Goal: Task Accomplishment & Management: Complete application form

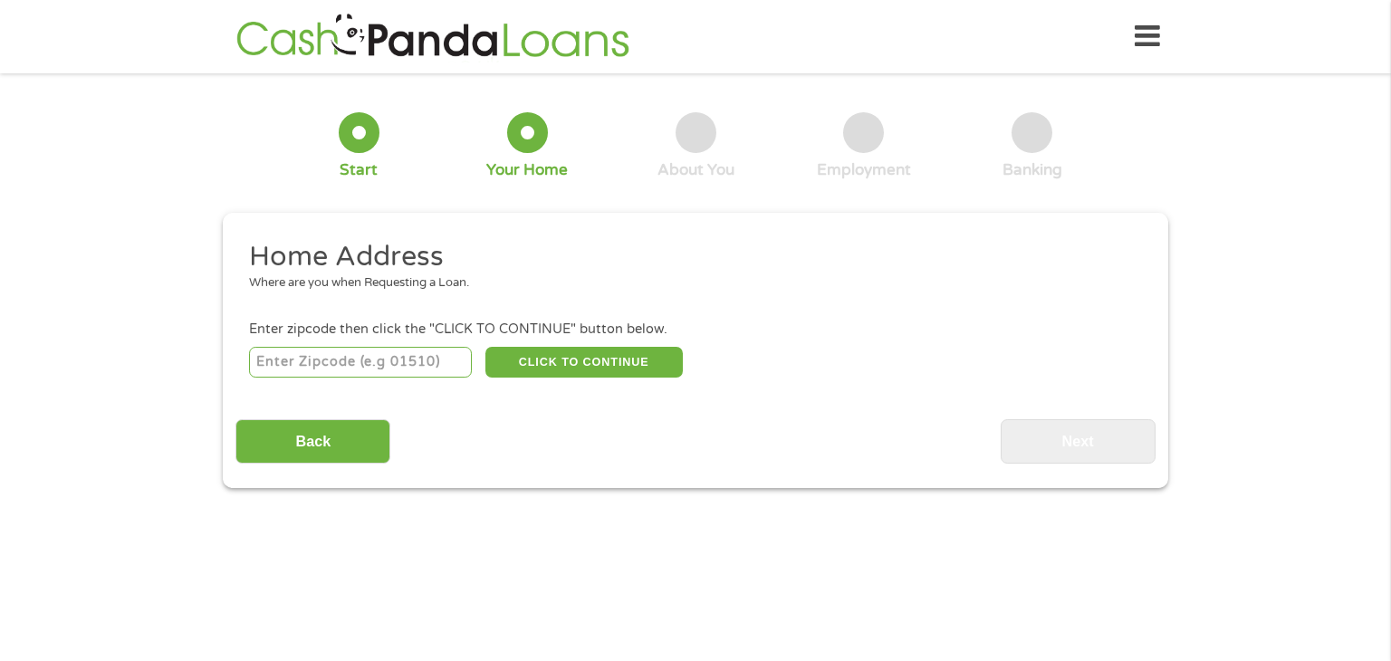
click at [393, 371] on input "number" at bounding box center [361, 362] width 224 height 31
type input "70454"
click at [590, 369] on button "CLICK TO CONTINUE" at bounding box center [583, 362] width 197 height 31
type input "70454"
type input "Ponchatoula"
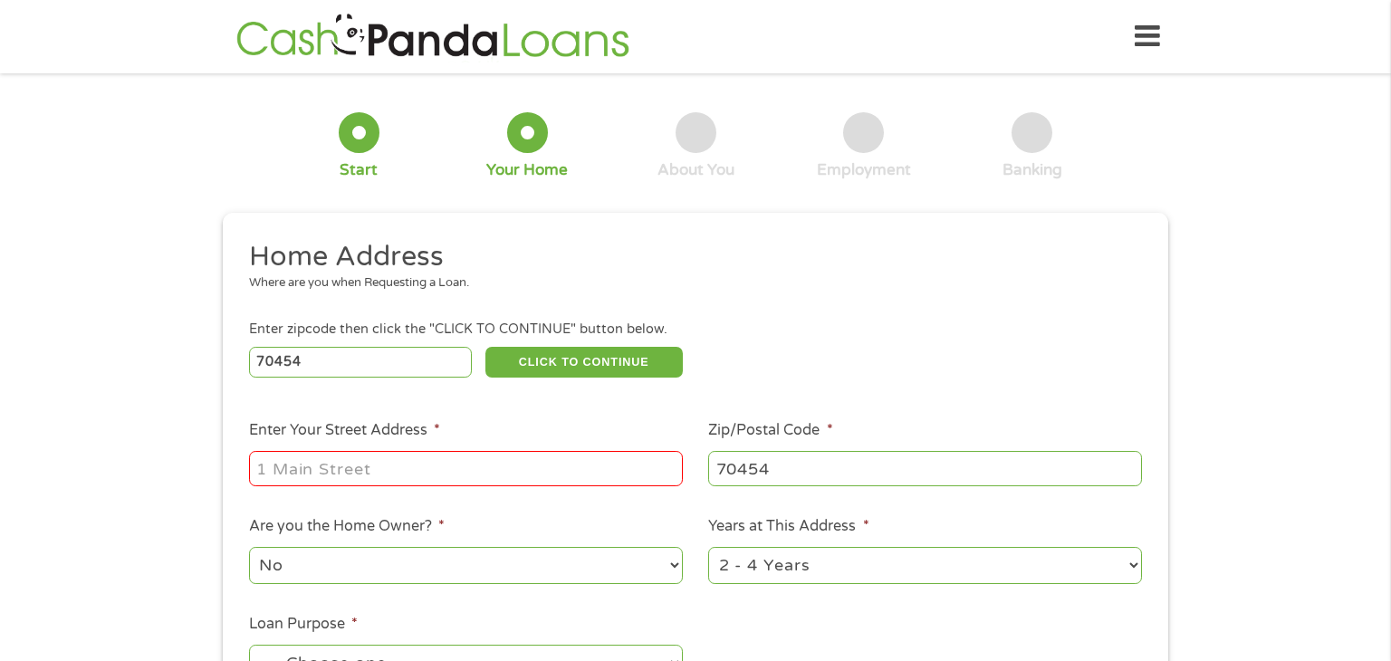
click at [443, 465] on input "Enter Your Street Address *" at bounding box center [466, 468] width 434 height 34
type input "623 Tupelo Dr"
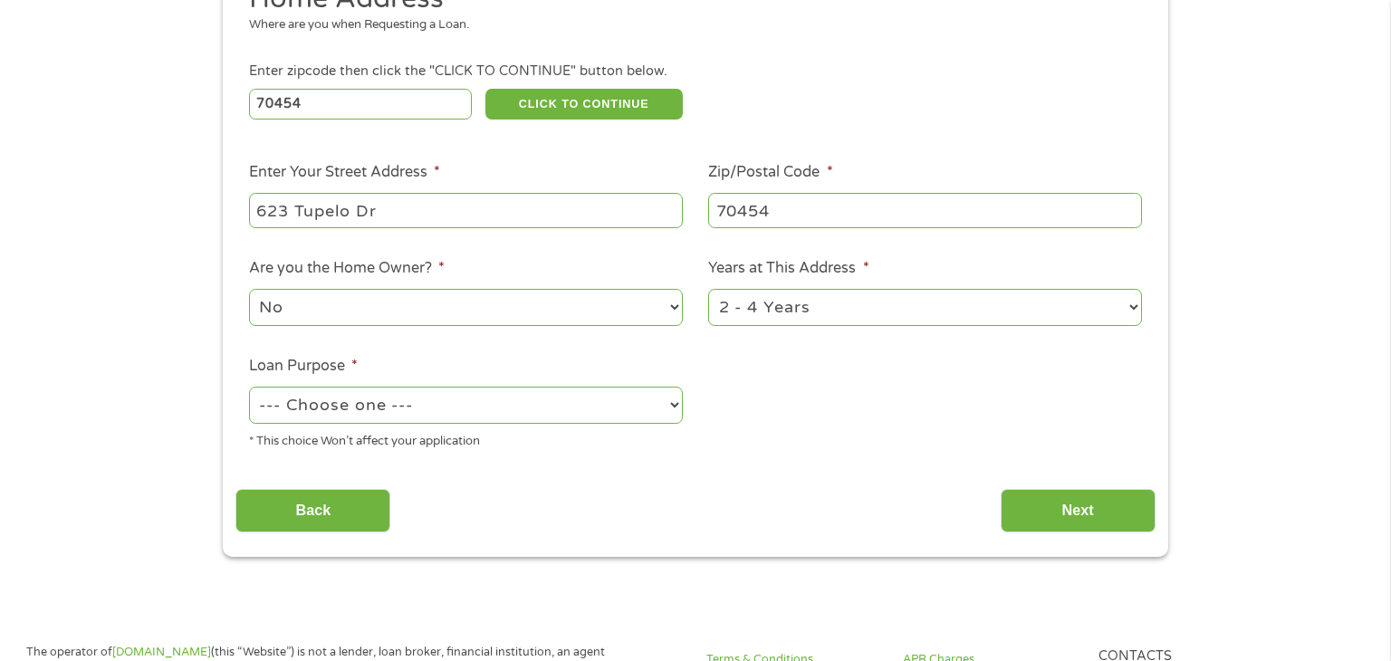
scroll to position [261, 0]
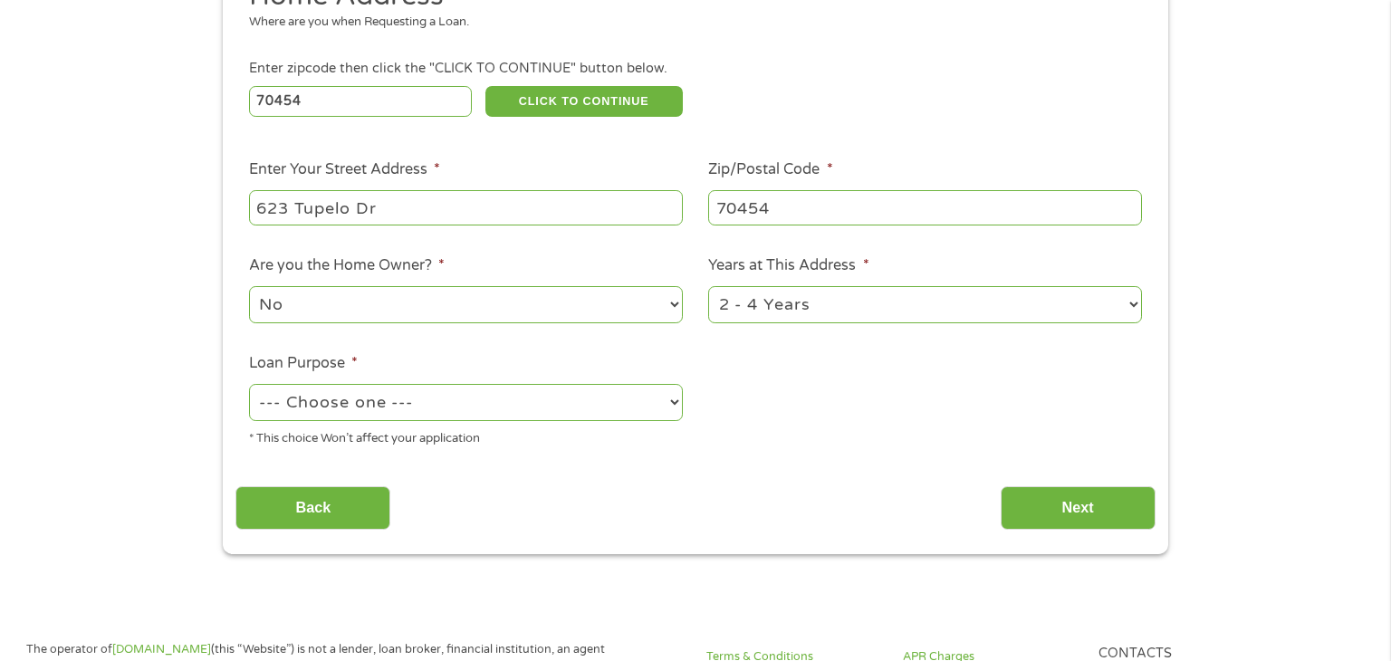
click at [1116, 302] on select "1 Year or less 1 - 2 Years 2 - 4 Years Over 4 Years" at bounding box center [925, 304] width 434 height 37
select select "60months"
click at [708, 288] on select "1 Year or less 1 - 2 Years 2 - 4 Years Over 4 Years" at bounding box center [925, 304] width 434 height 37
click at [934, 296] on select "1 Year or less 1 - 2 Years 2 - 4 Years Over 4 Years" at bounding box center [925, 304] width 434 height 37
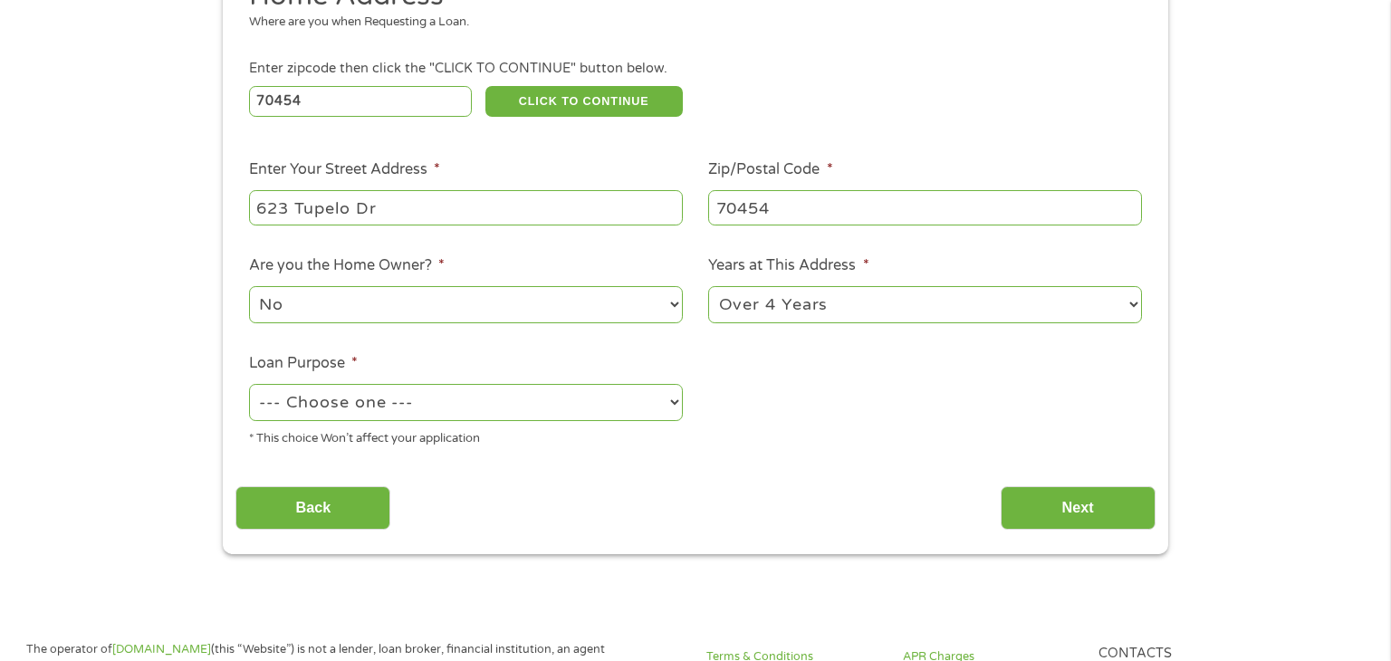
click at [377, 412] on select "--- Choose one --- Pay Bills Debt Consolidation Home Improvement Major Purchase…" at bounding box center [466, 402] width 434 height 37
select select "paybills"
click at [249, 386] on select "--- Choose one --- Pay Bills Debt Consolidation Home Improvement Major Purchase…" at bounding box center [466, 402] width 434 height 37
click at [1035, 493] on input "Next" at bounding box center [1078, 508] width 155 height 44
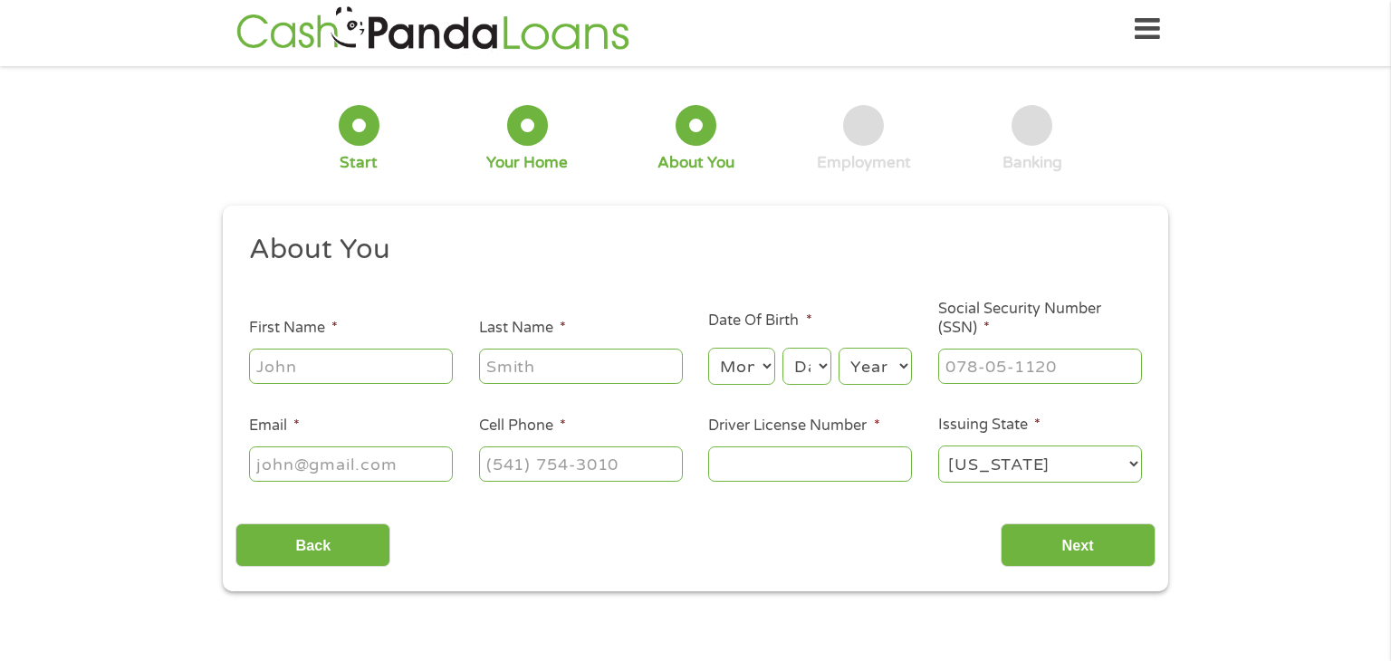
scroll to position [0, 0]
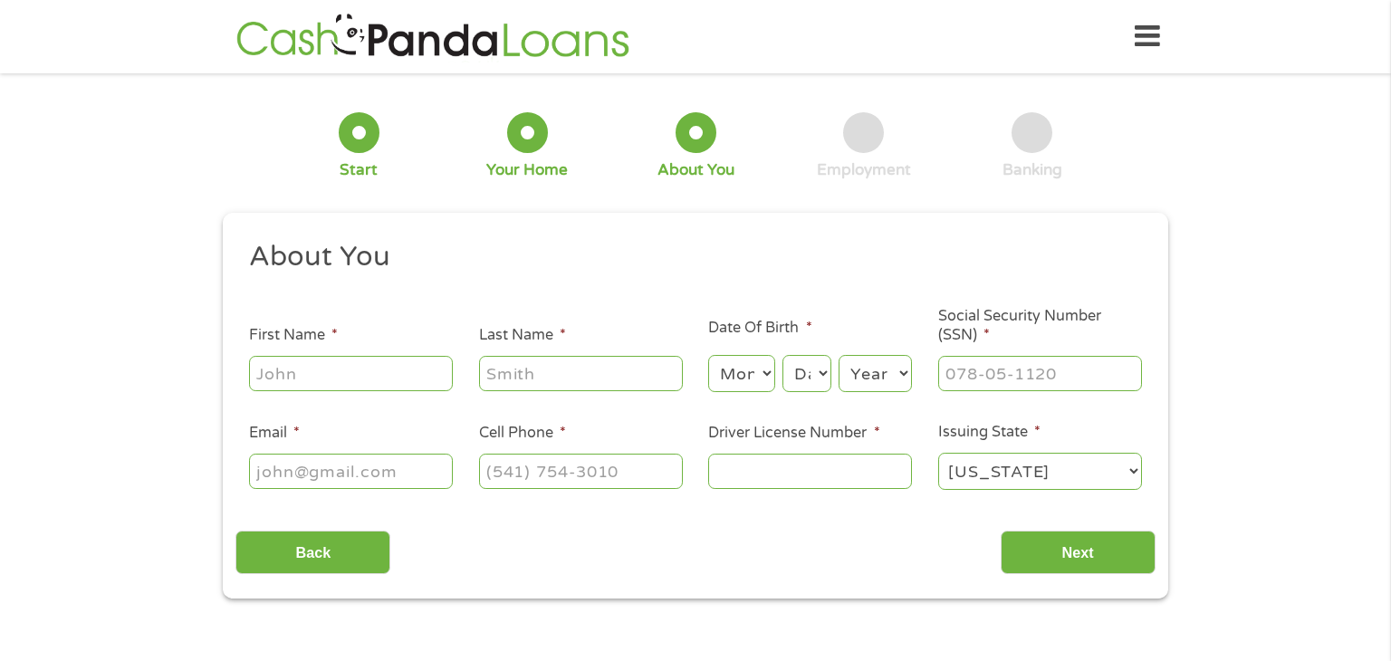
click at [333, 374] on input "First Name *" at bounding box center [351, 373] width 204 height 34
type input "[PERSON_NAME]"
type input "[EMAIL_ADDRESS][DOMAIN_NAME]"
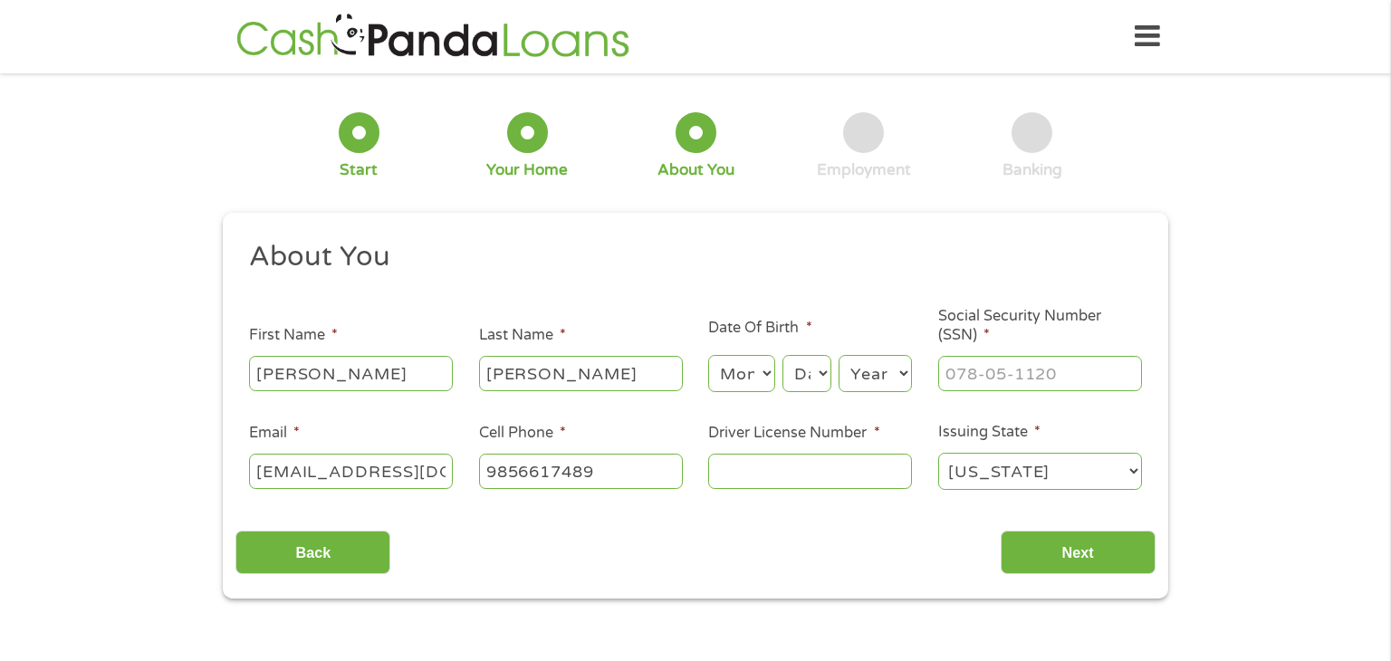
type input "[PHONE_NUMBER]"
